Goal: Task Accomplishment & Management: Use online tool/utility

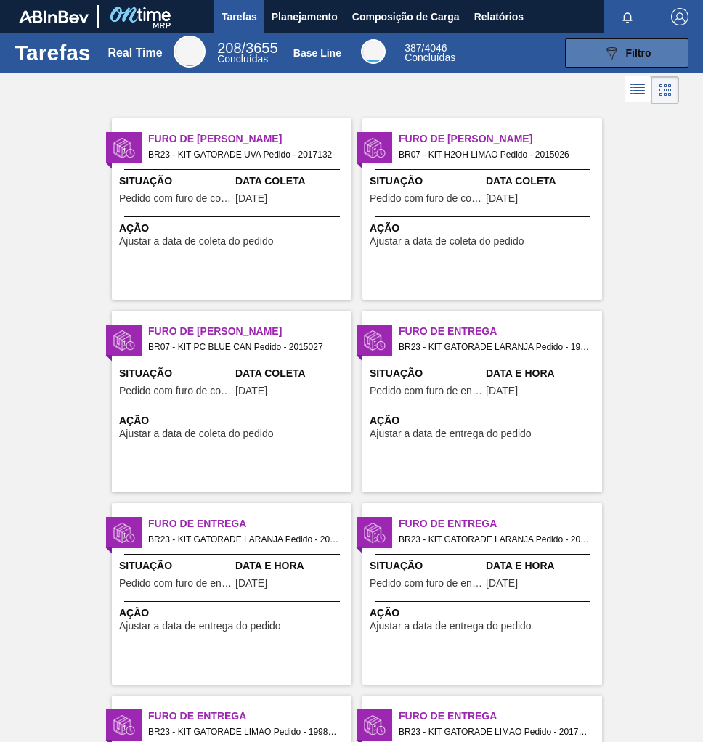
click at [613, 54] on icon "089F7B8B-B2A5-4AFE-B5C0-19BA573D28AC" at bounding box center [611, 52] width 17 height 17
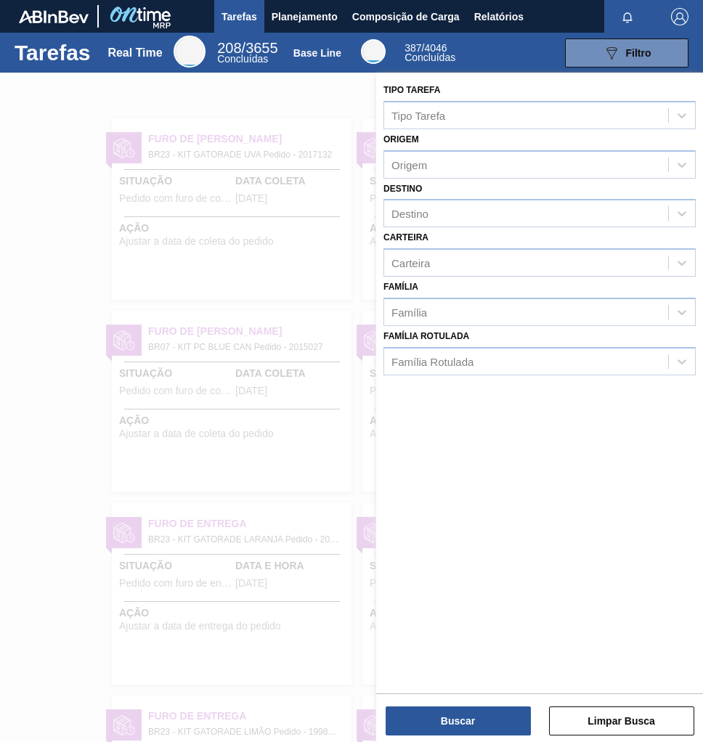
drag, startPoint x: 144, startPoint y: 213, endPoint x: 197, endPoint y: 147, distance: 84.8
click at [145, 213] on div at bounding box center [351, 444] width 703 height 742
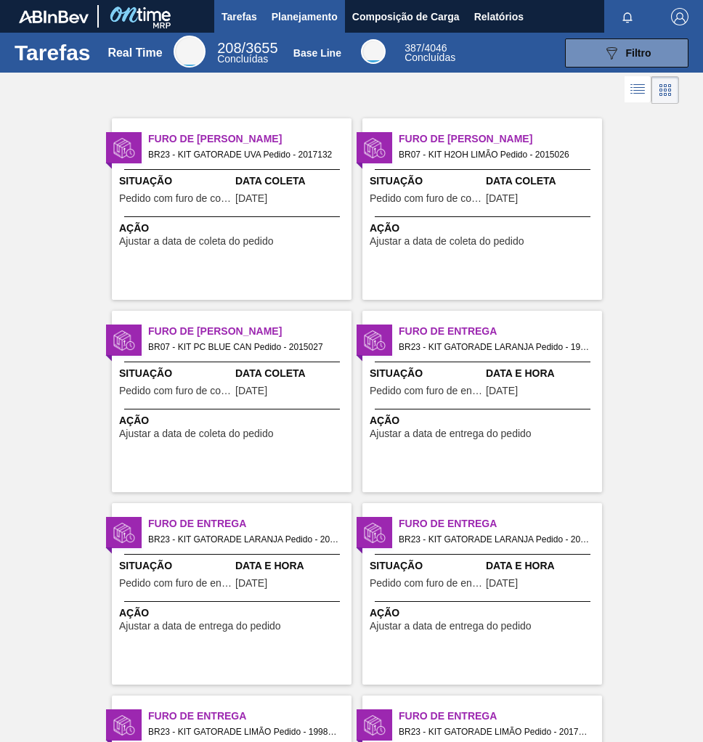
click at [292, 13] on span "Planejamento" at bounding box center [305, 16] width 66 height 17
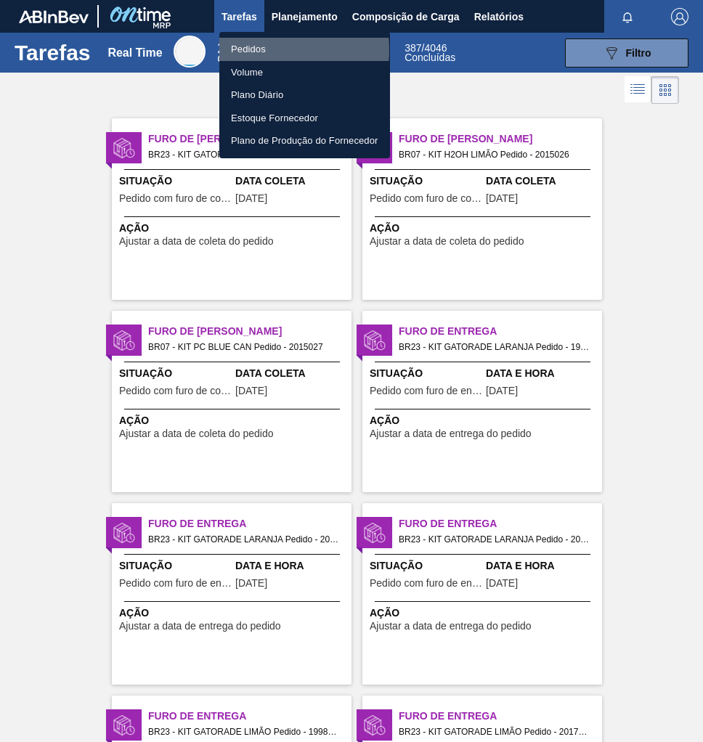
click at [259, 50] on li "Pedidos" at bounding box center [304, 49] width 171 height 23
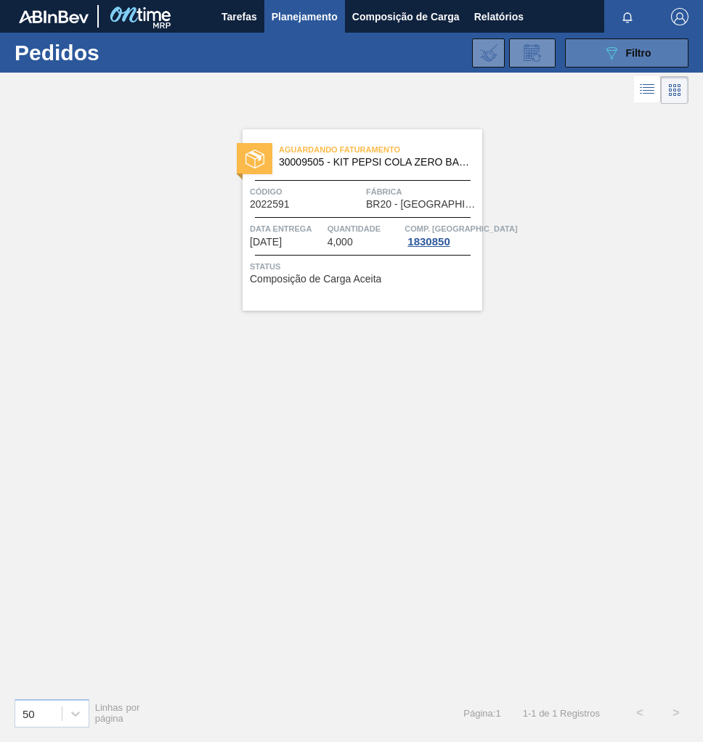
click at [641, 48] on span "Filtro" at bounding box center [638, 53] width 25 height 12
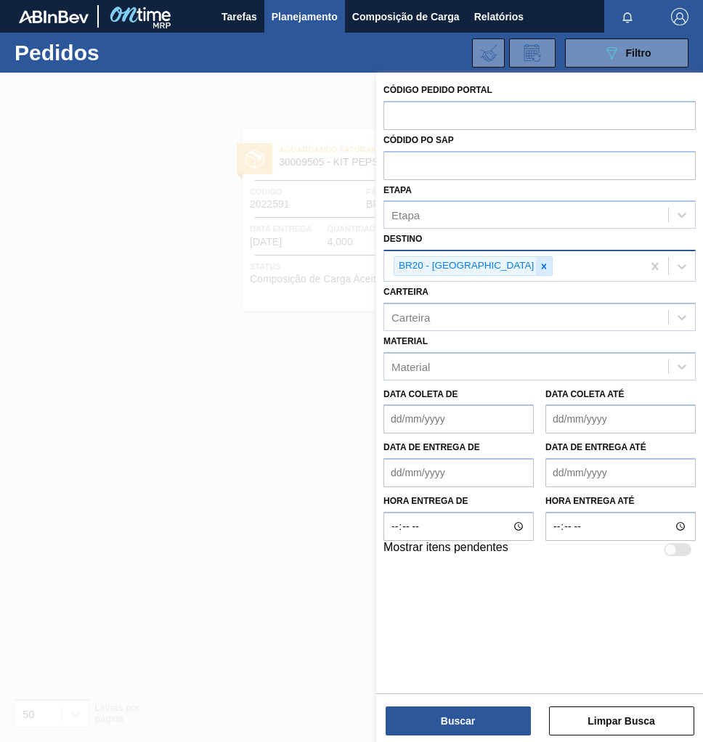
click at [539, 267] on icon at bounding box center [544, 267] width 10 height 10
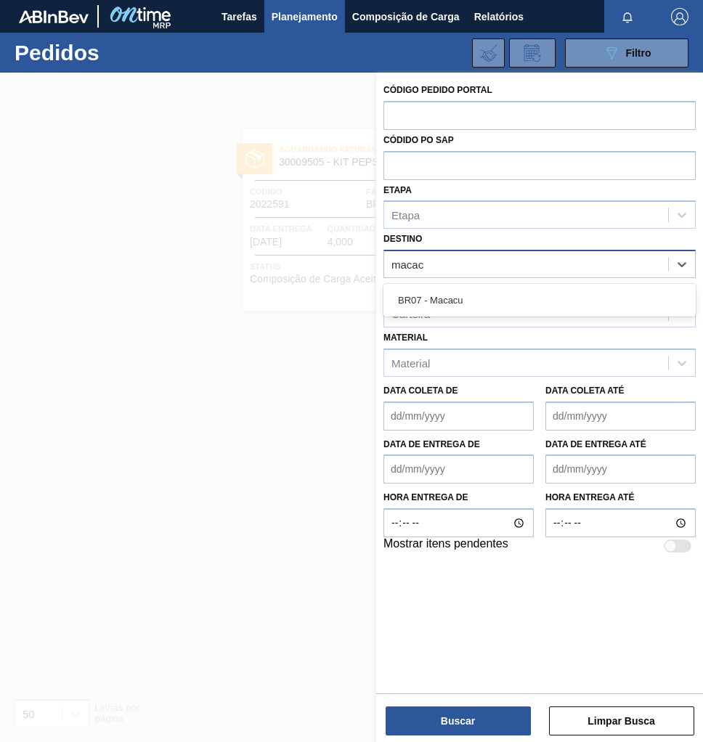
type input "macacu"
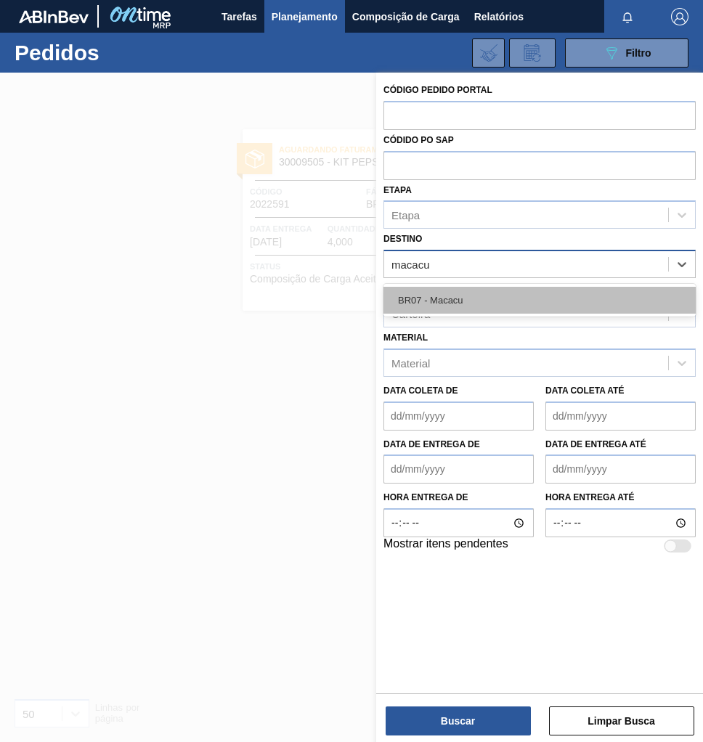
click at [480, 294] on div "BR07 - Macacu" at bounding box center [540, 300] width 312 height 27
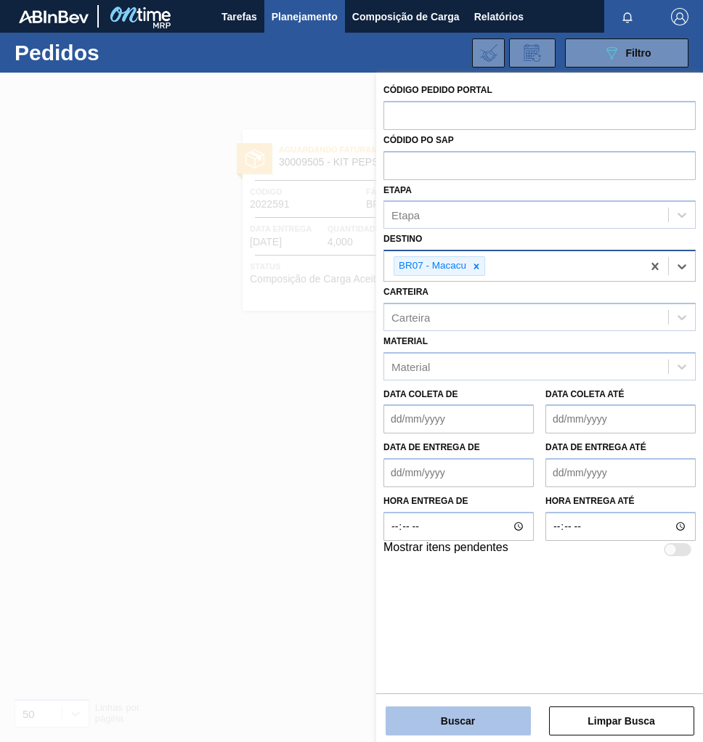
click at [471, 725] on button "Buscar" at bounding box center [458, 721] width 145 height 29
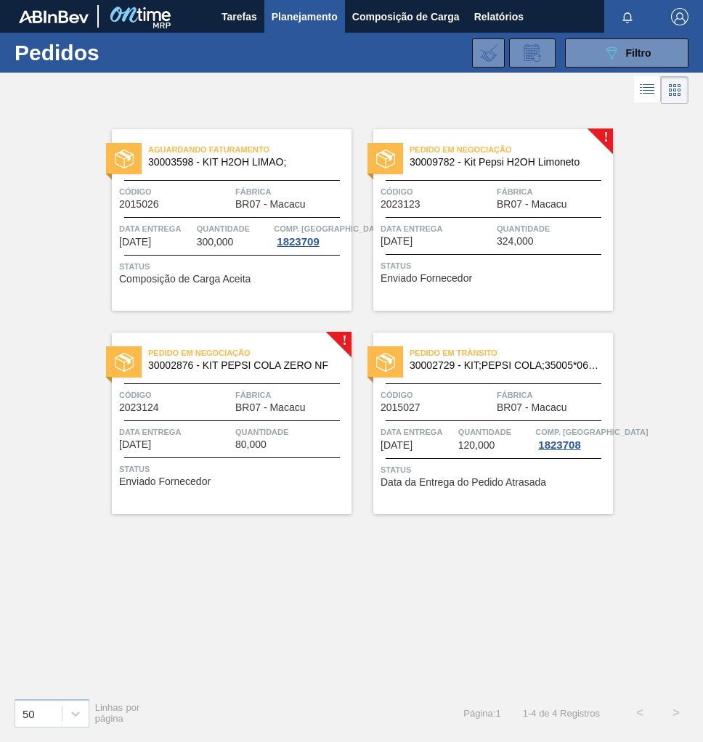
click at [274, 418] on div "Pedido em Negociação 30002876 - KIT PEPSI COLA ZERO NF Código 2023124 Fábrica B…" at bounding box center [232, 424] width 240 height 182
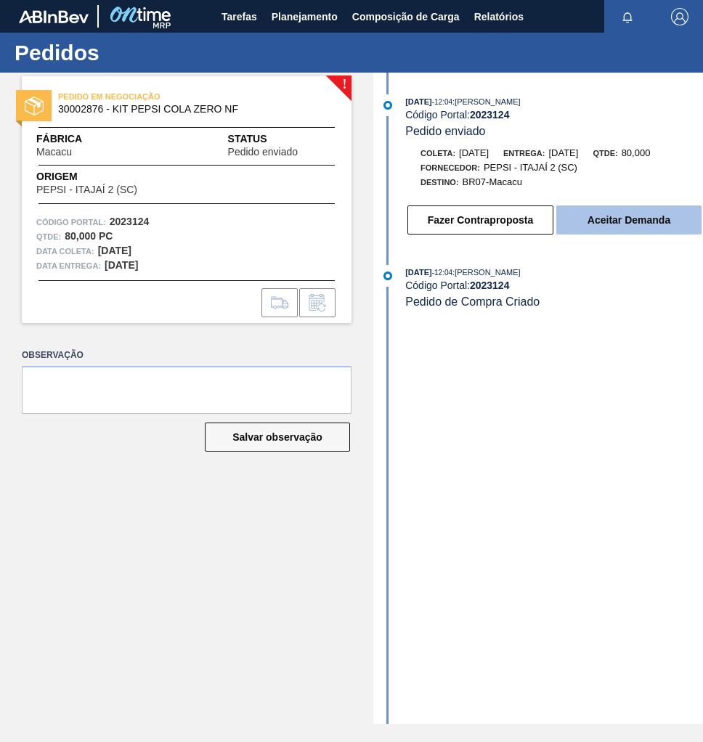
click at [627, 224] on button "Aceitar Demanda" at bounding box center [629, 220] width 145 height 29
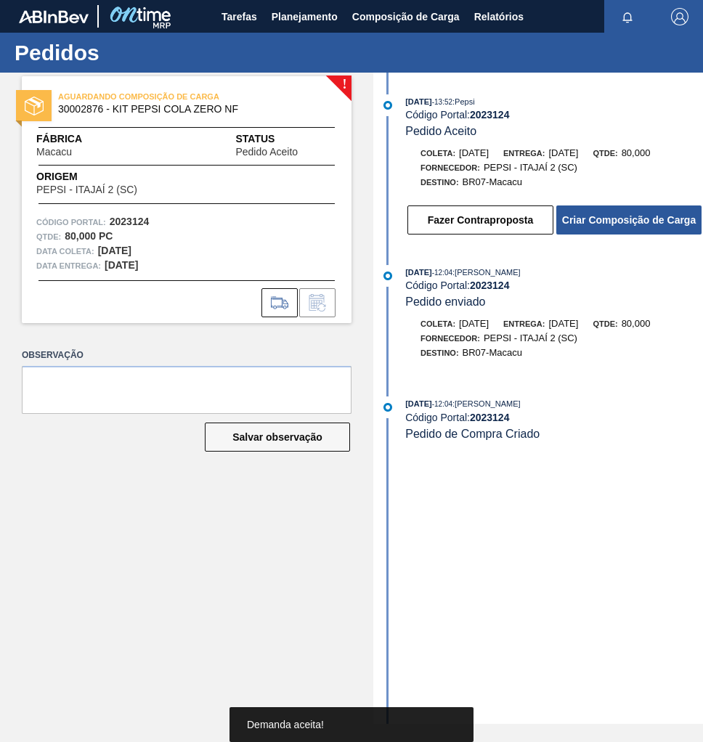
click at [627, 224] on button "Criar Composição de Carga" at bounding box center [629, 220] width 145 height 29
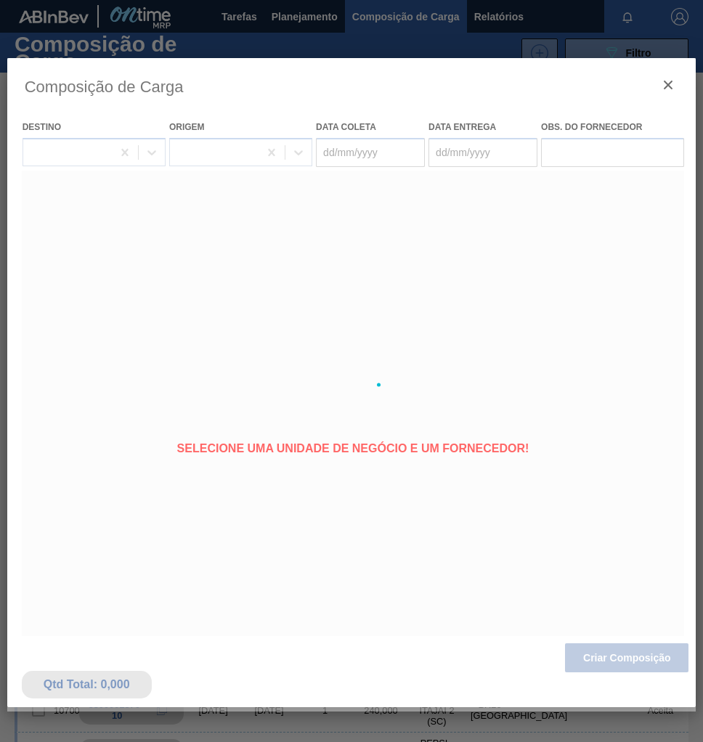
type coleta "[DATE]"
type entrega "[DATE]"
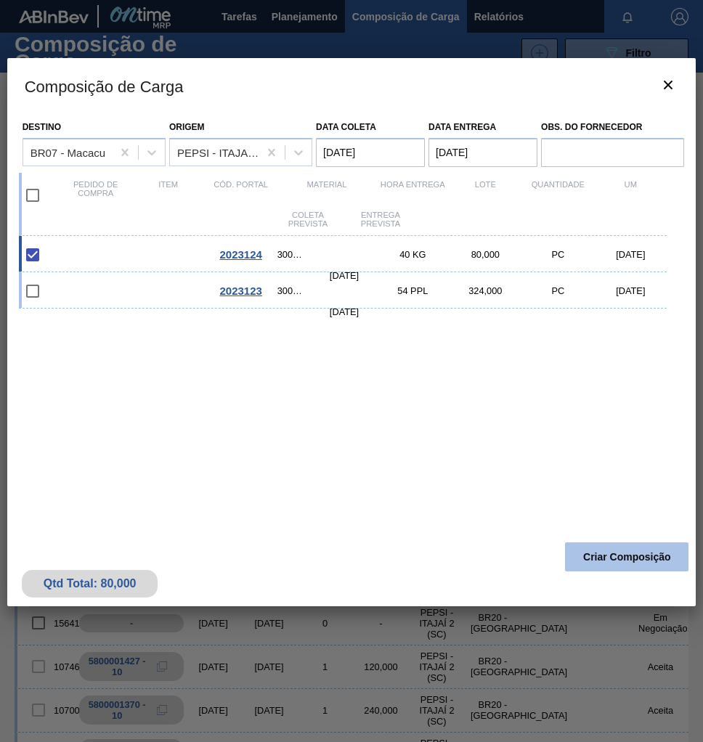
click at [640, 567] on button "Criar Composição" at bounding box center [627, 557] width 124 height 29
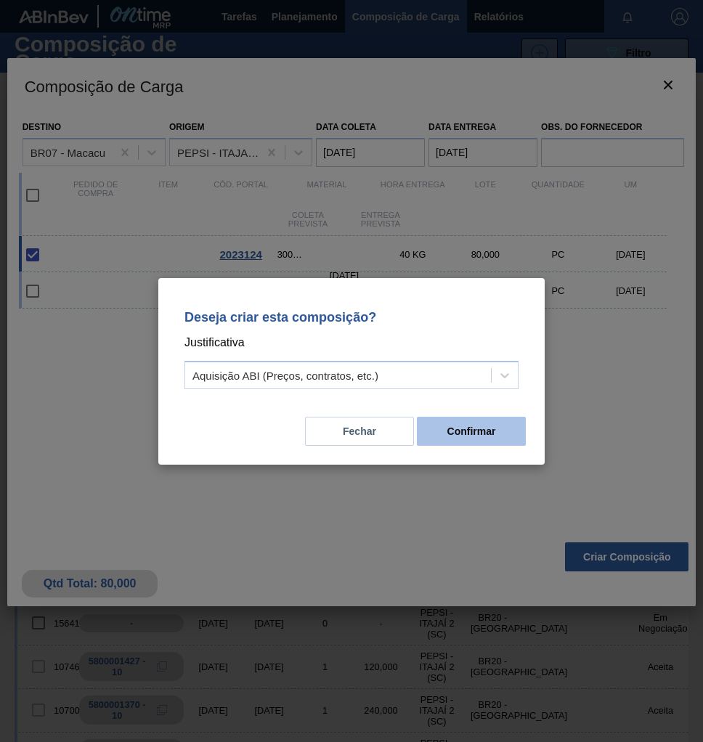
click at [501, 441] on button "Confirmar" at bounding box center [471, 431] width 109 height 29
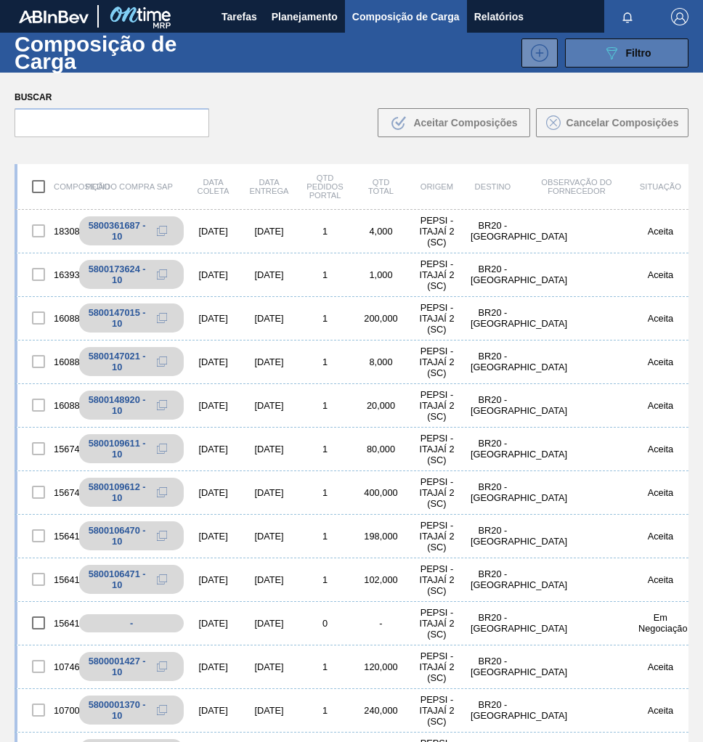
click at [663, 56] on button "089F7B8B-B2A5-4AFE-B5C0-19BA573D28AC Filtro" at bounding box center [627, 53] width 124 height 29
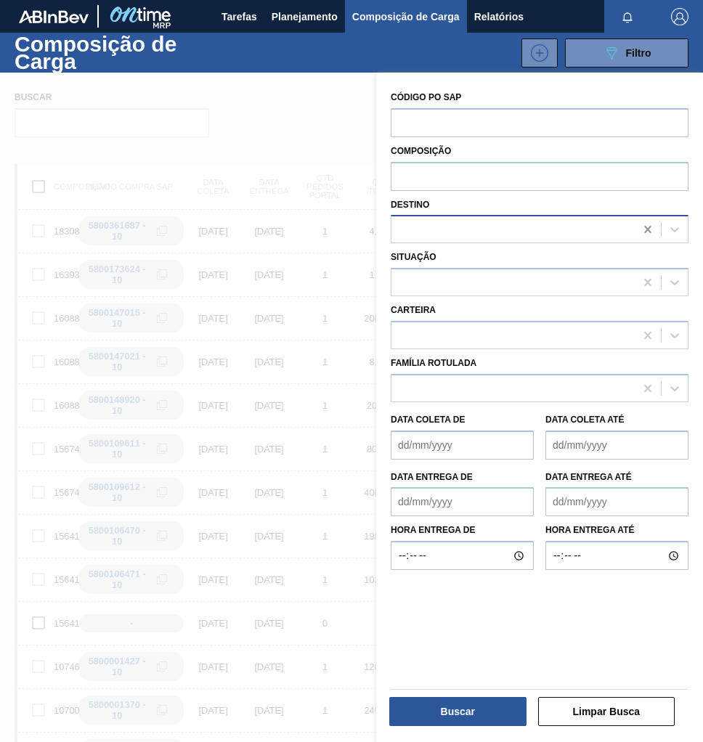
click at [649, 230] on icon at bounding box center [648, 229] width 15 height 15
type input "maca"
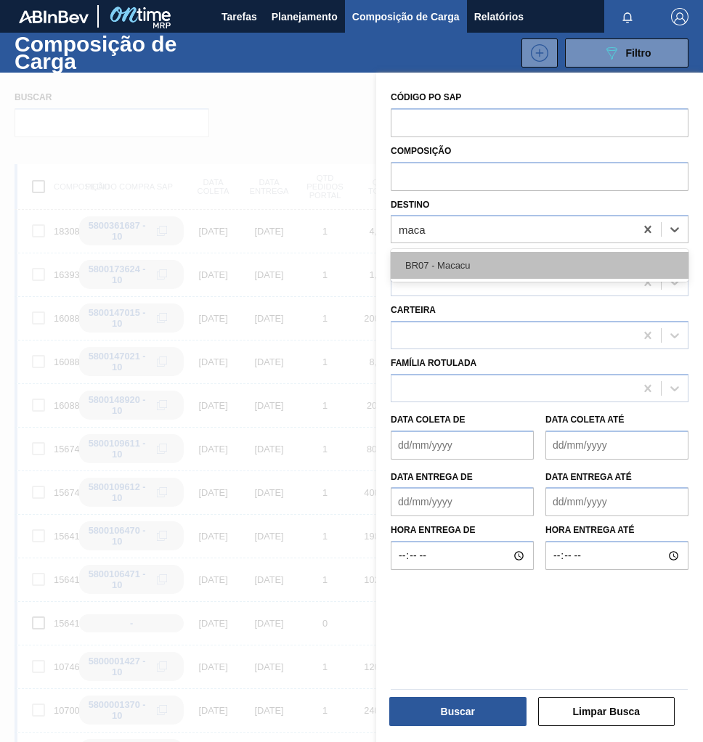
click at [512, 254] on div "BR07 - Macacu" at bounding box center [540, 265] width 298 height 27
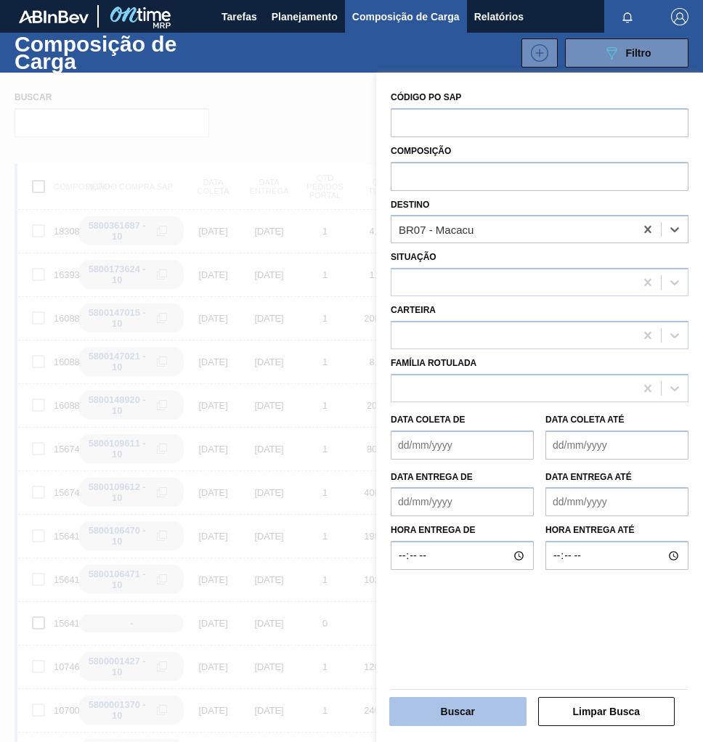
click at [451, 716] on button "Buscar" at bounding box center [457, 711] width 137 height 29
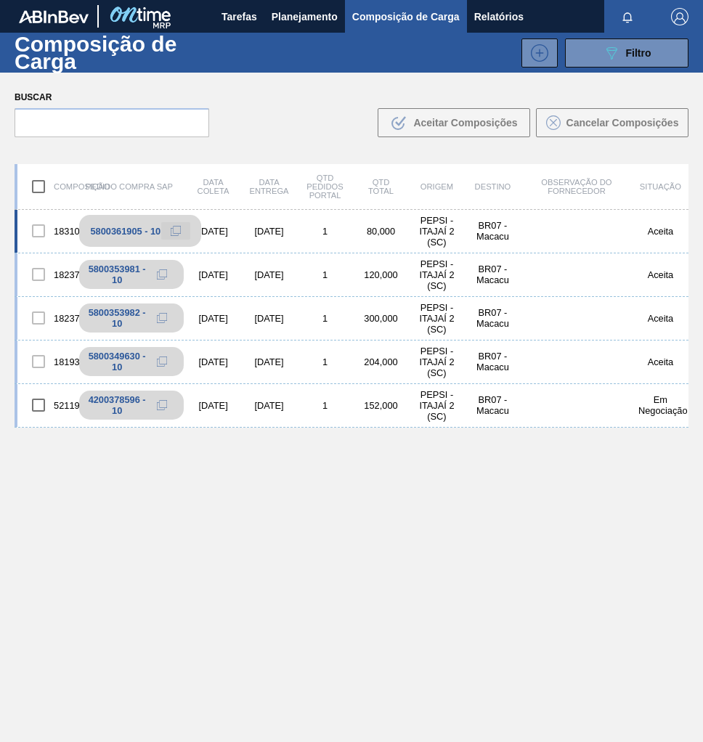
click at [177, 230] on icon at bounding box center [176, 231] width 10 height 10
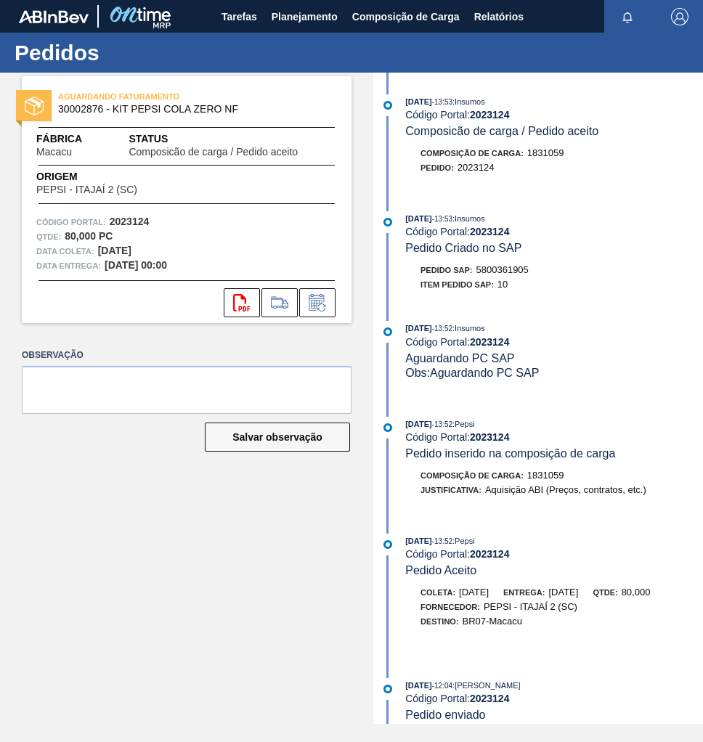
scroll to position [160, 0]
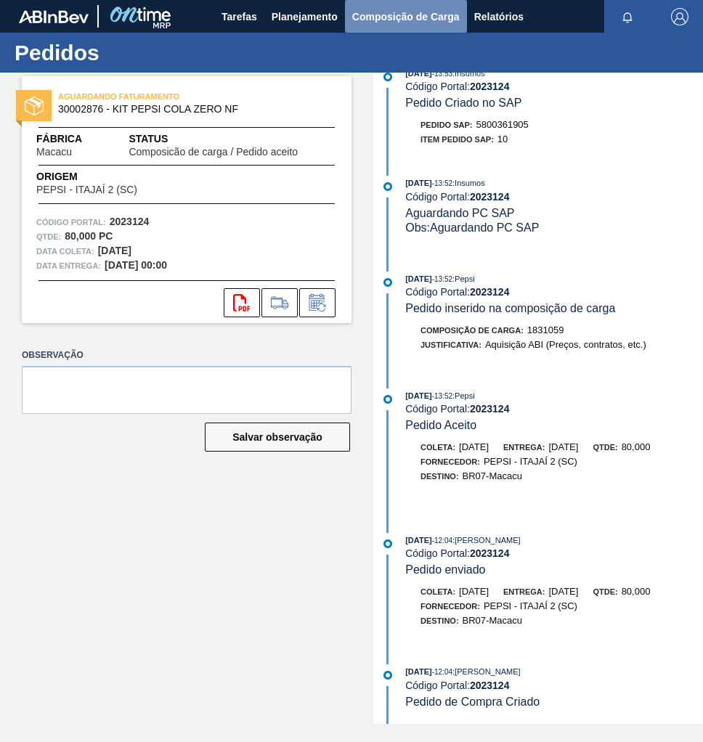
click at [389, 9] on span "Composição de Carga" at bounding box center [406, 16] width 108 height 17
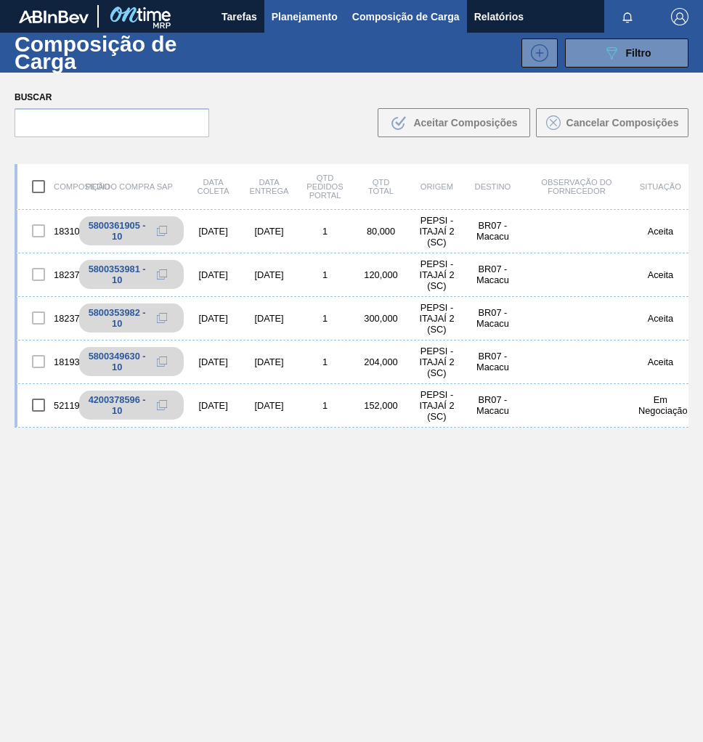
click at [289, 16] on span "Planejamento" at bounding box center [305, 16] width 66 height 17
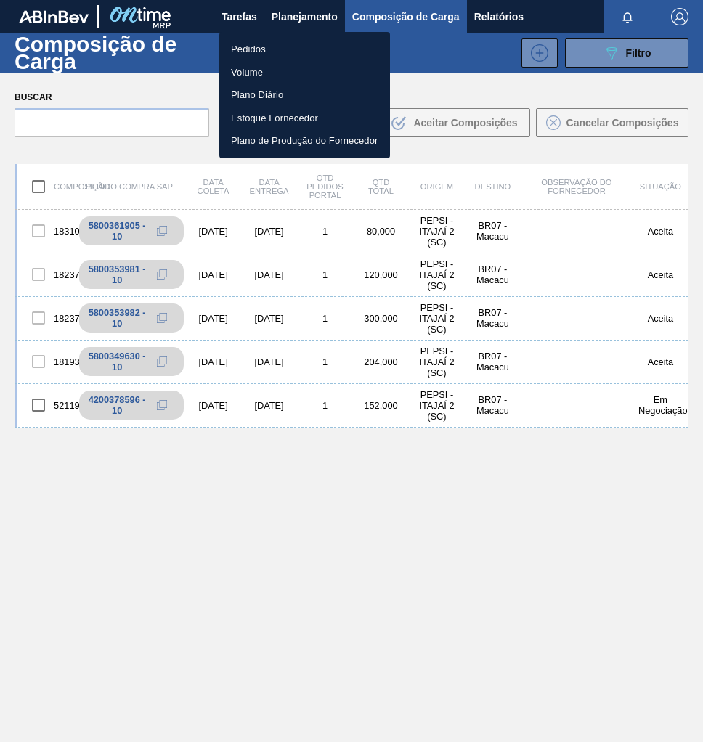
click at [267, 45] on li "Pedidos" at bounding box center [304, 49] width 171 height 23
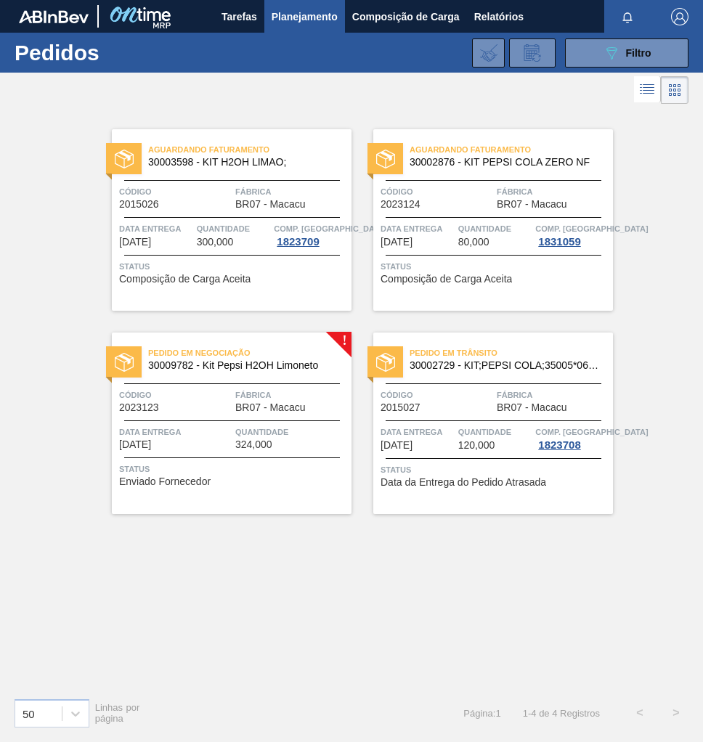
click at [238, 408] on span "BR07 - Macacu" at bounding box center [270, 407] width 70 height 11
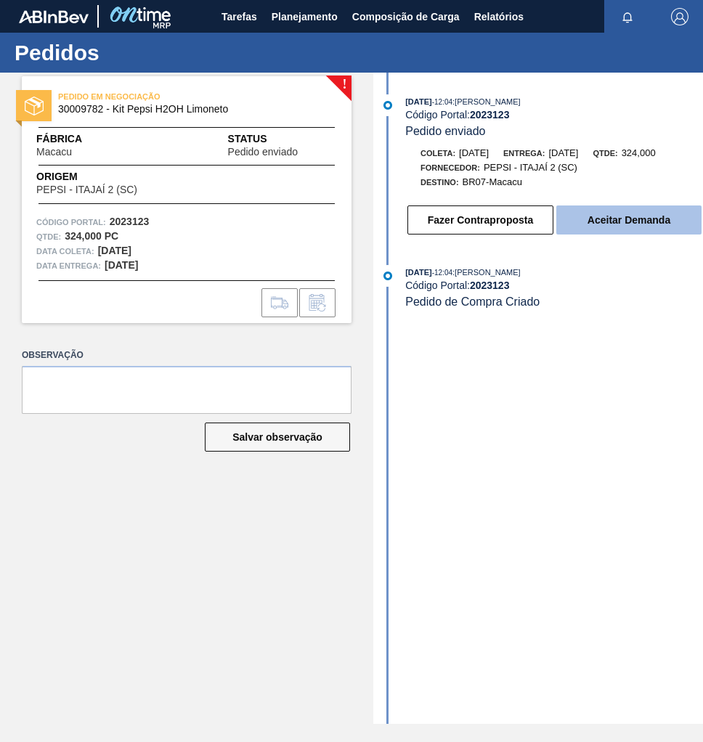
click at [617, 230] on button "Aceitar Demanda" at bounding box center [629, 220] width 145 height 29
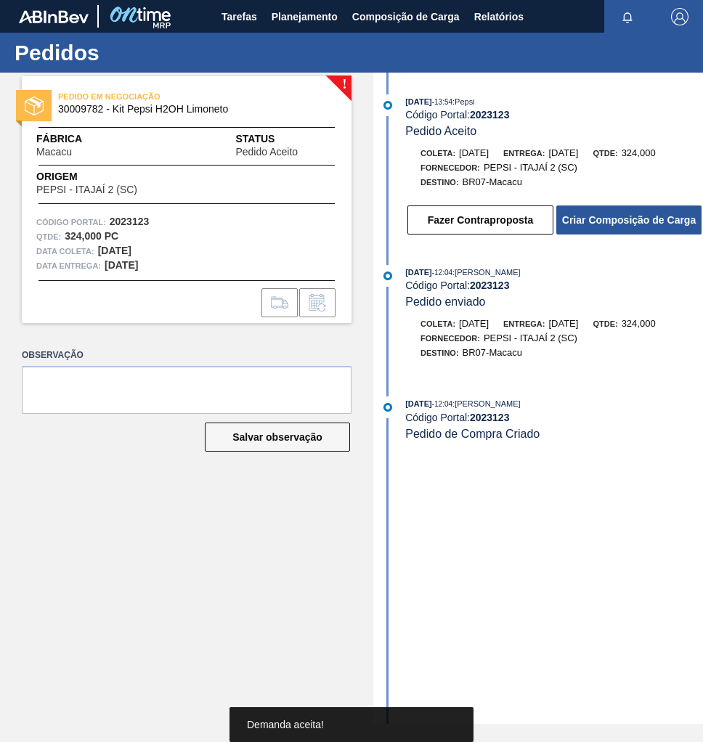
click at [634, 232] on button "Criar Composição de Carga" at bounding box center [629, 220] width 145 height 29
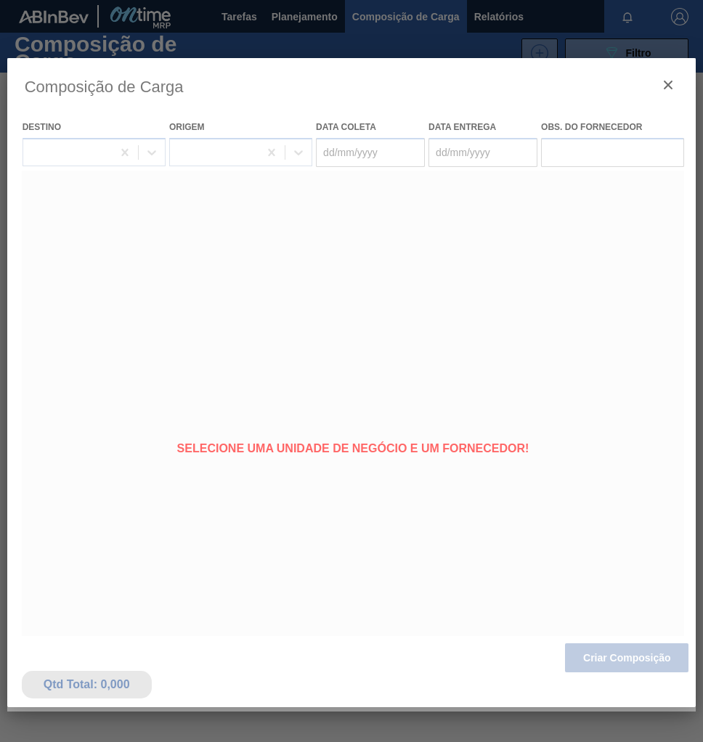
type coleta "[DATE]"
type entrega "[DATE]"
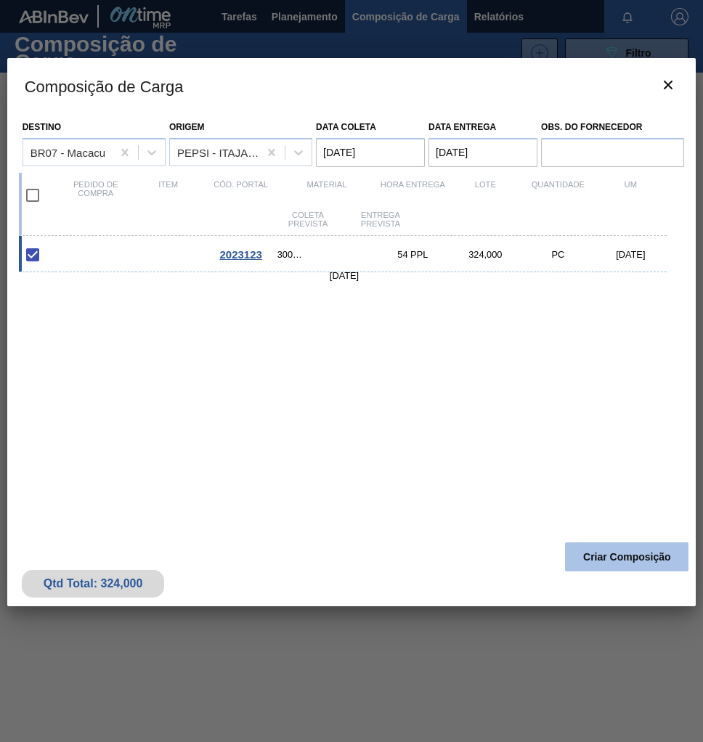
click at [620, 566] on button "Criar Composição" at bounding box center [627, 557] width 124 height 29
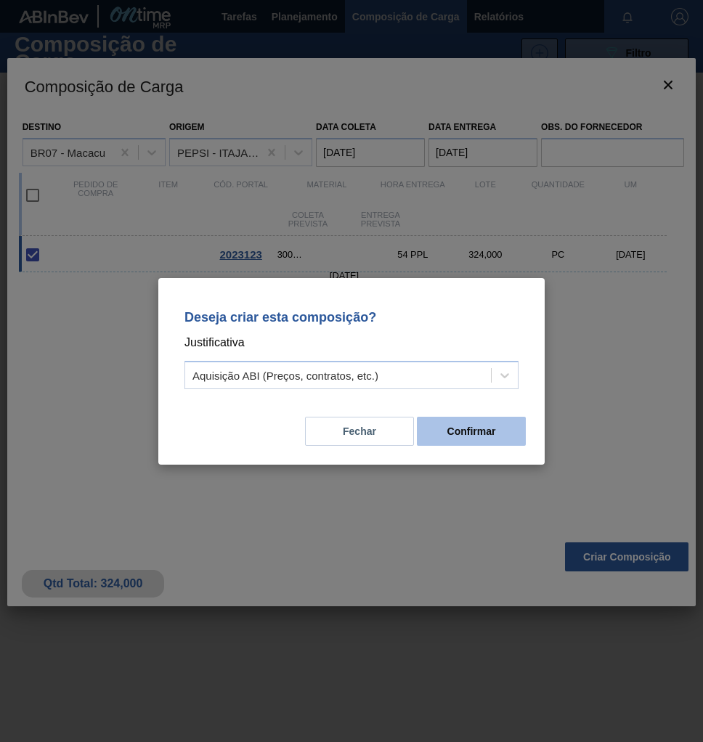
click at [474, 443] on button "Confirmar" at bounding box center [471, 431] width 109 height 29
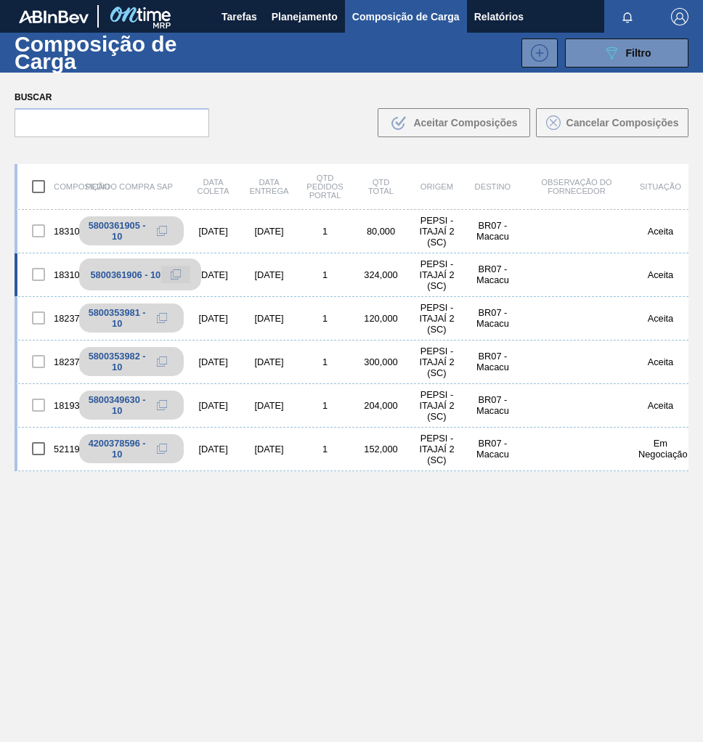
click at [172, 275] on icon at bounding box center [176, 275] width 10 height 10
